Goal: Task Accomplishment & Management: Manage account settings

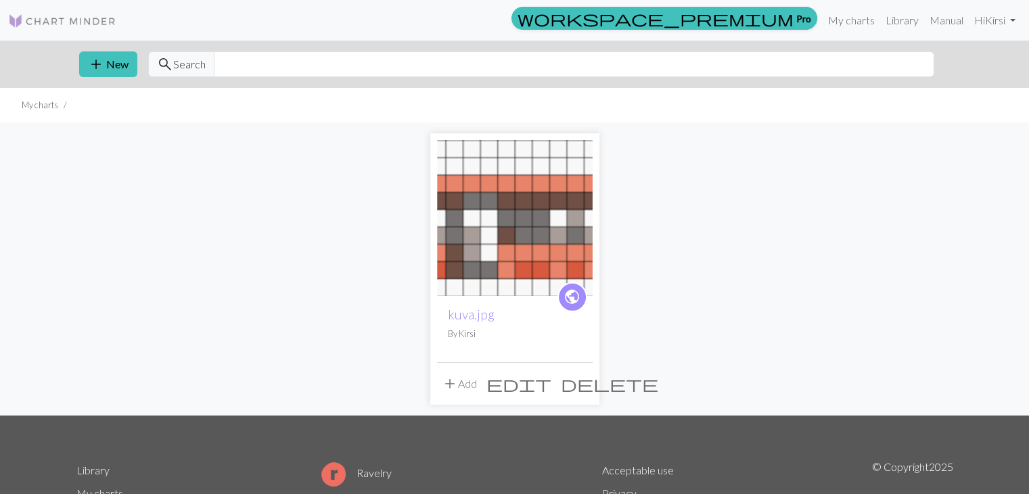
click at [526, 237] on img at bounding box center [515, 218] width 156 height 156
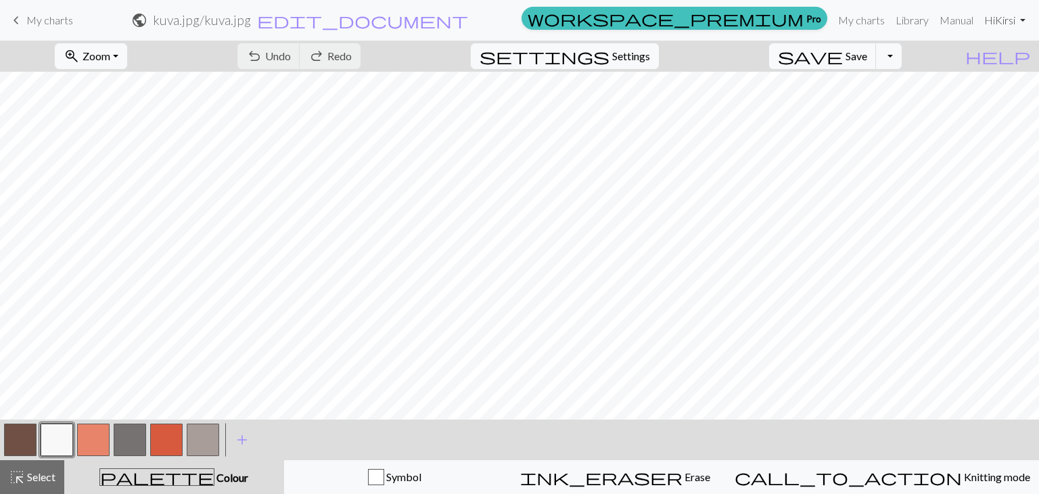
click at [1006, 21] on link "Hi [PERSON_NAME]" at bounding box center [1005, 20] width 52 height 27
click at [959, 104] on link "Logout" at bounding box center [953, 101] width 43 height 27
